Goal: Information Seeking & Learning: Learn about a topic

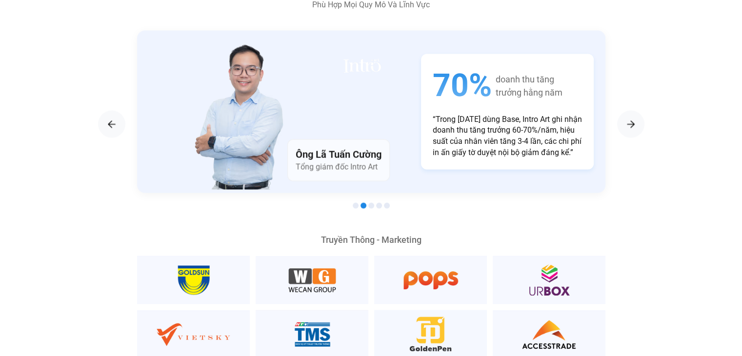
scroll to position [1709, 0]
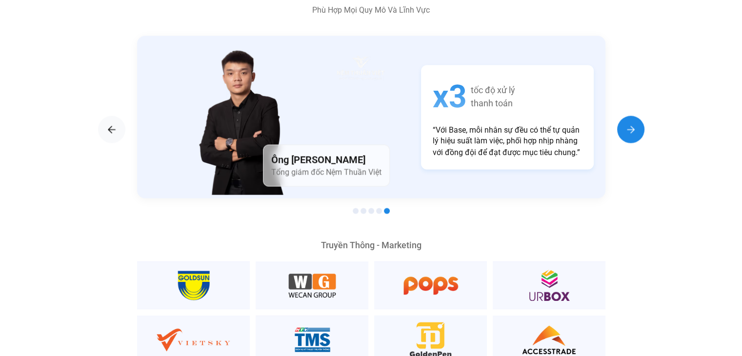
click at [626, 123] on img "Next slide" at bounding box center [631, 129] width 12 height 12
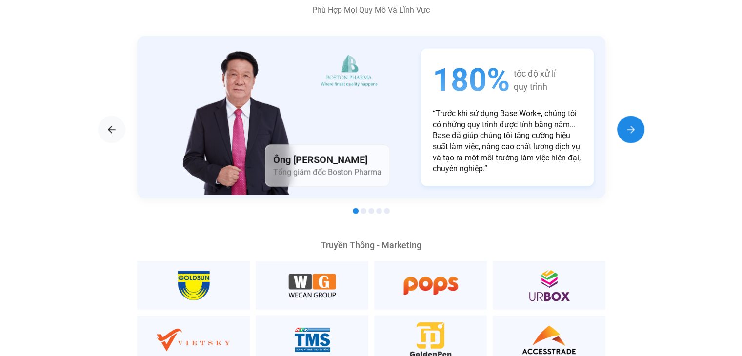
click at [626, 123] on img "Next slide" at bounding box center [631, 129] width 12 height 12
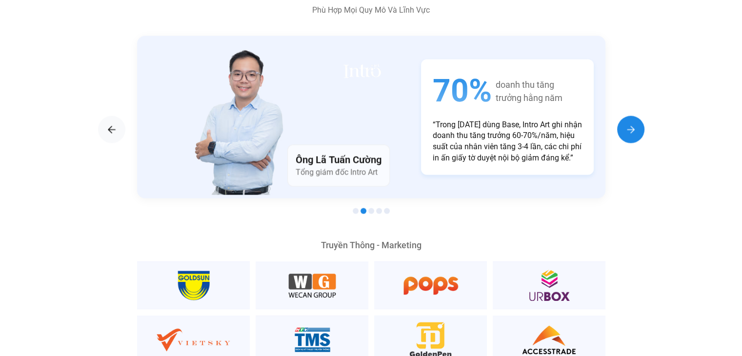
click at [626, 123] on img "Next slide" at bounding box center [631, 129] width 12 height 12
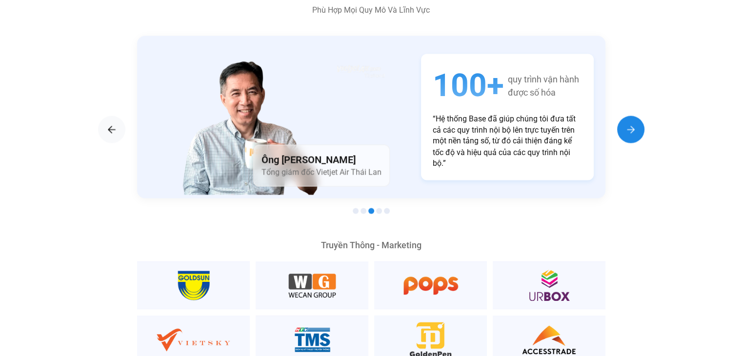
click at [626, 123] on img "Next slide" at bounding box center [631, 129] width 12 height 12
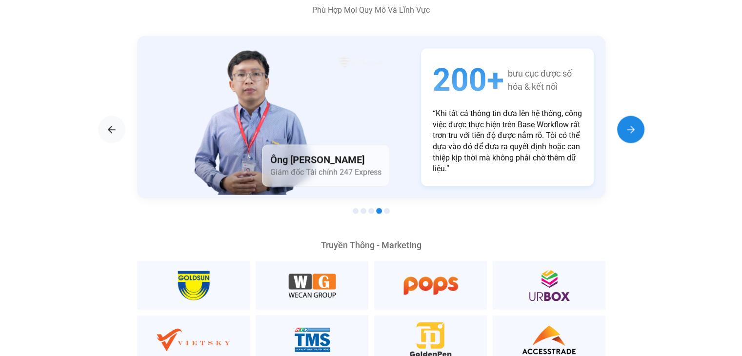
click at [626, 123] on img "Next slide" at bounding box center [631, 129] width 12 height 12
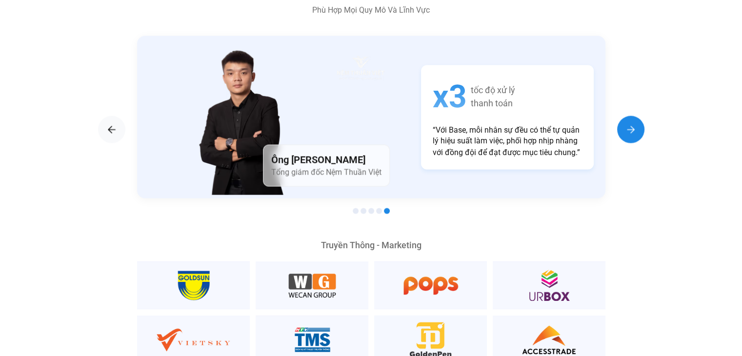
click at [626, 123] on img "Next slide" at bounding box center [631, 129] width 12 height 12
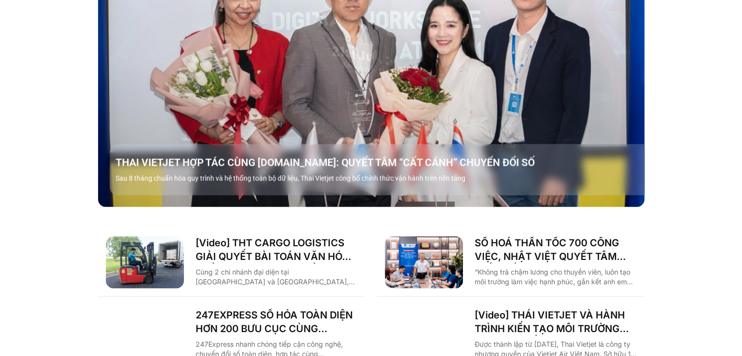
scroll to position [1295, 0]
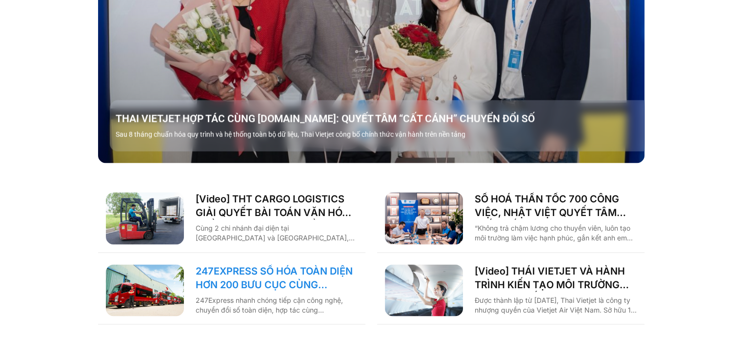
click at [300, 264] on link "247EXPRESS SỐ HÓA TOÀN DIỆN HƠN 200 BƯU CỤC CÙNG [DOMAIN_NAME]" at bounding box center [277, 277] width 162 height 27
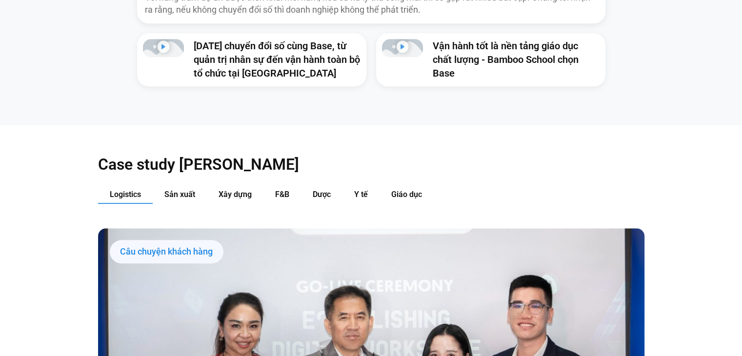
scroll to position [922, 0]
click at [184, 190] on span "Sản xuất" at bounding box center [179, 194] width 31 height 9
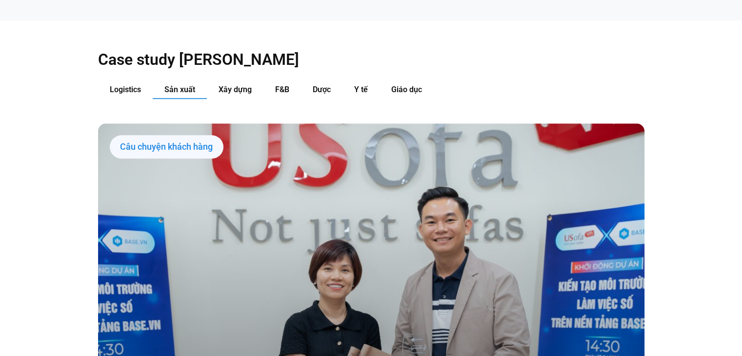
scroll to position [1016, 0]
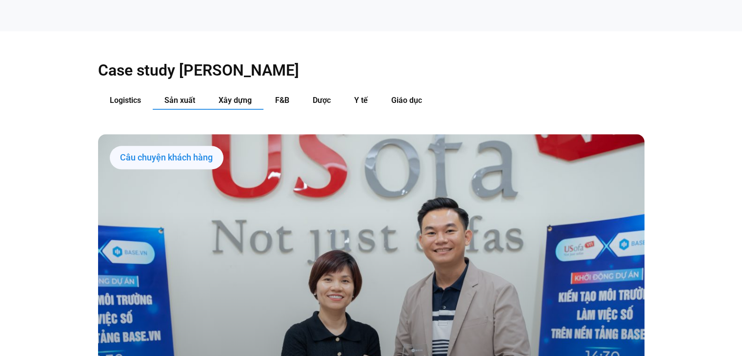
click at [234, 96] on span "Xây dựng" at bounding box center [234, 100] width 33 height 9
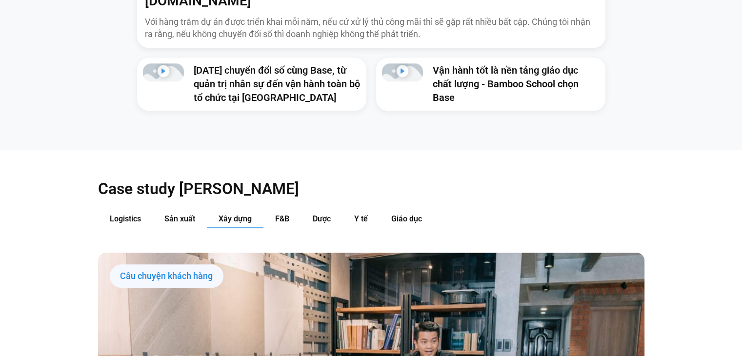
scroll to position [897, 0]
click at [288, 215] on span "F&B" at bounding box center [282, 219] width 14 height 9
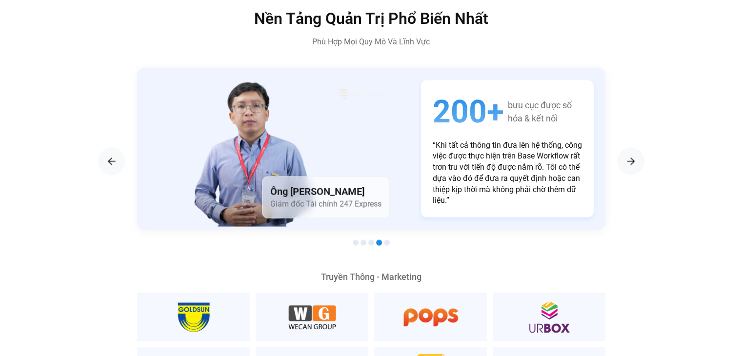
scroll to position [1690, 0]
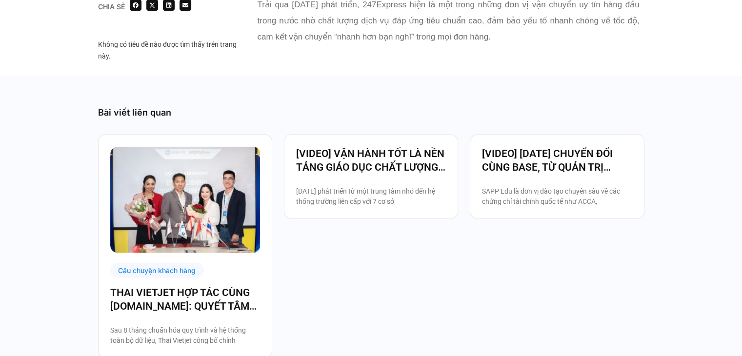
scroll to position [2218, 0]
